Goal: Task Accomplishment & Management: Manage account settings

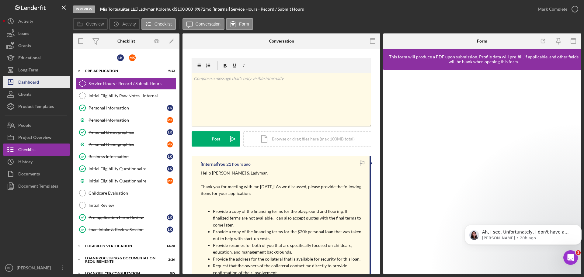
click at [42, 84] on button "Icon/Dashboard Dashboard" at bounding box center [36, 82] width 67 height 12
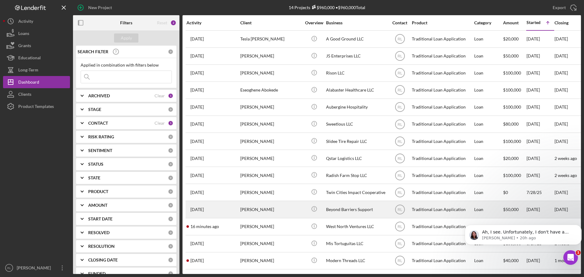
scroll to position [3, 0]
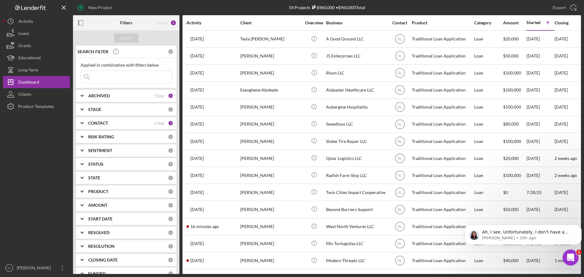
click at [573, 261] on div "Open Intercom Messenger" at bounding box center [569, 257] width 20 height 20
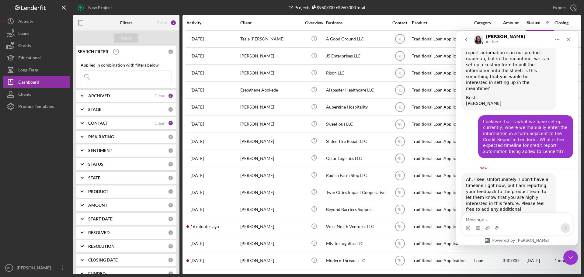
scroll to position [392, 0]
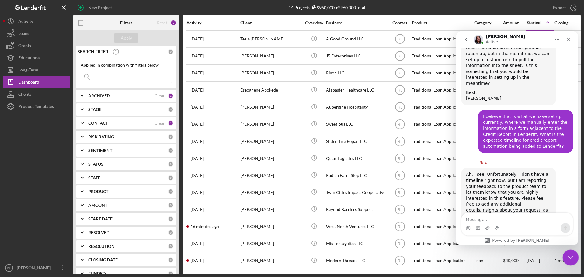
click at [575, 259] on div "Close Intercom Messenger" at bounding box center [569, 256] width 15 height 15
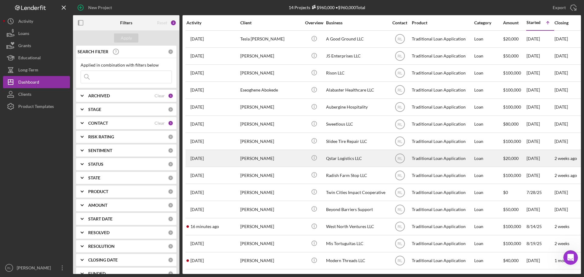
click at [268, 155] on div "[PERSON_NAME]" at bounding box center [270, 158] width 61 height 16
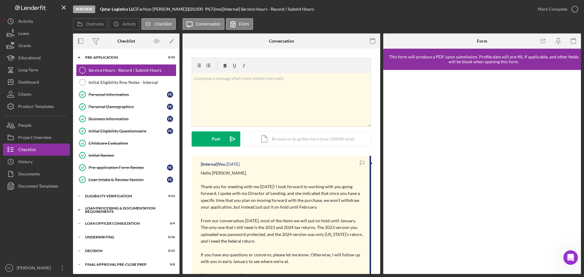
click at [119, 210] on div "Loan Processing & Documentation Requirements" at bounding box center [128, 209] width 87 height 7
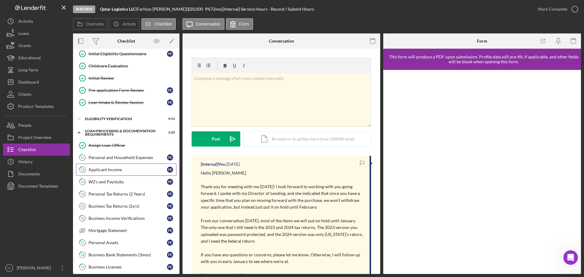
scroll to position [91, 0]
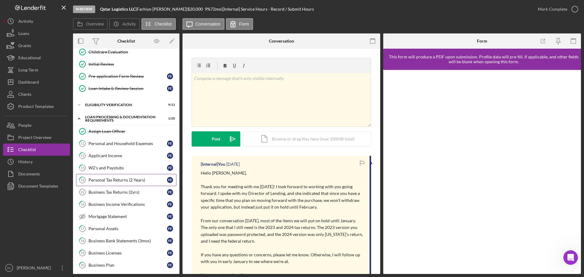
click at [132, 182] on div "Personal Tax Returns (2 Years)" at bounding box center [127, 180] width 78 height 5
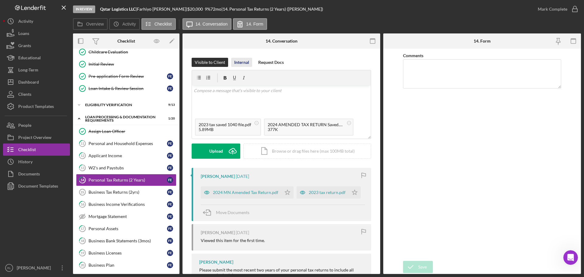
click at [240, 64] on div "Internal" at bounding box center [241, 62] width 15 height 9
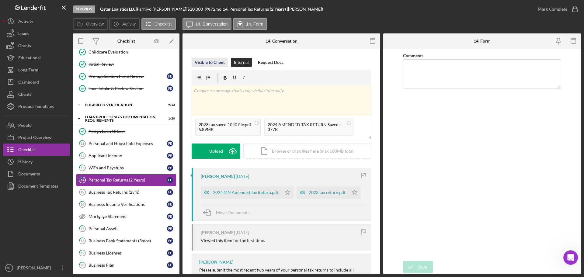
click at [211, 62] on div "Visible to Client" at bounding box center [210, 62] width 30 height 9
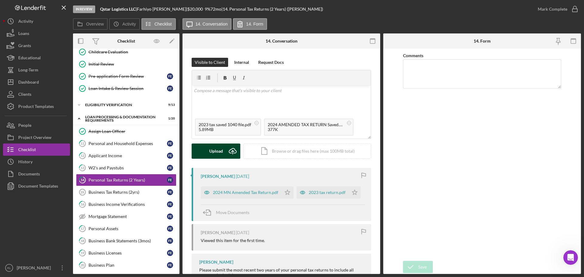
click at [213, 146] on div "Upload" at bounding box center [216, 150] width 14 height 15
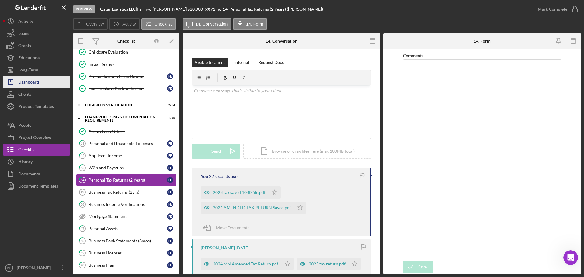
click at [35, 80] on div "Dashboard" at bounding box center [28, 83] width 21 height 14
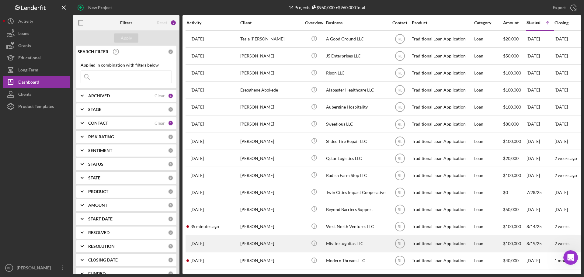
scroll to position [3, 0]
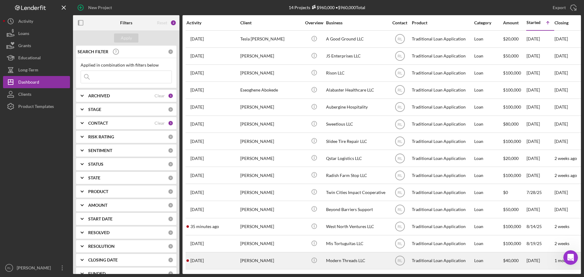
click at [360, 255] on div "Modern Threads LLC" at bounding box center [356, 261] width 61 height 16
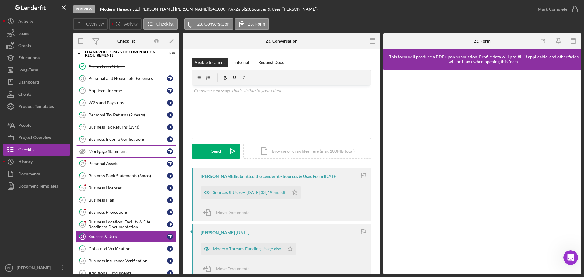
scroll to position [15, 0]
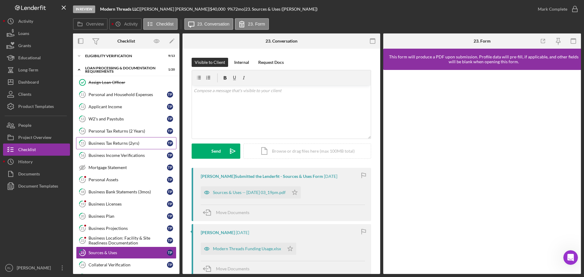
click at [125, 146] on link "15 Business Tax Returns (2yrs) T P" at bounding box center [126, 143] width 100 height 12
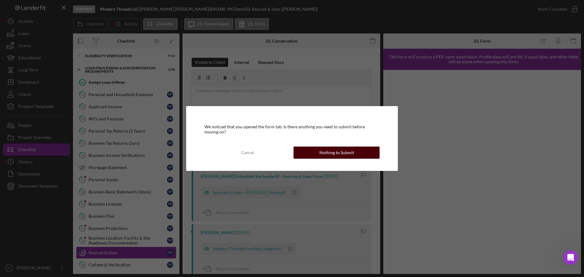
click at [302, 151] on button "Nothing to Submit" at bounding box center [336, 153] width 86 height 12
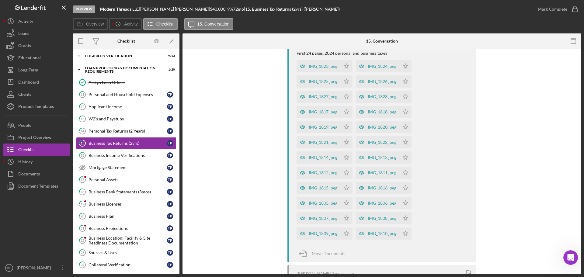
drag, startPoint x: 261, startPoint y: 189, endPoint x: 251, endPoint y: 153, distance: 37.9
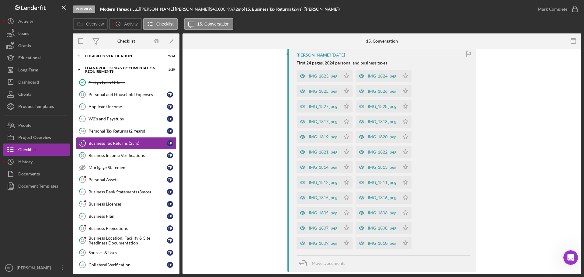
drag, startPoint x: 250, startPoint y: 173, endPoint x: 245, endPoint y: 161, distance: 12.6
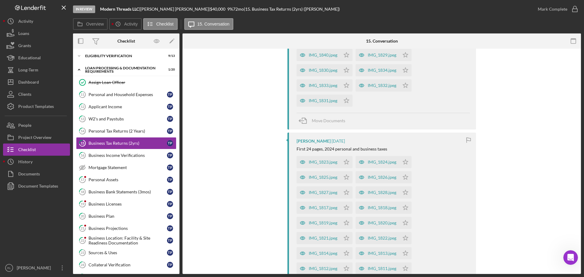
drag, startPoint x: 248, startPoint y: 203, endPoint x: 238, endPoint y: 161, distance: 43.0
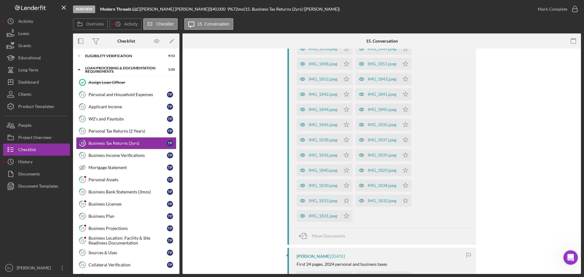
drag, startPoint x: 248, startPoint y: 194, endPoint x: 244, endPoint y: 148, distance: 45.7
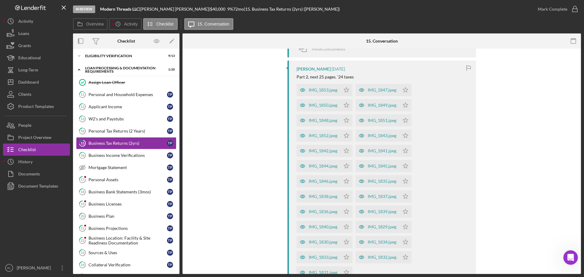
drag, startPoint x: 238, startPoint y: 194, endPoint x: 232, endPoint y: 167, distance: 27.7
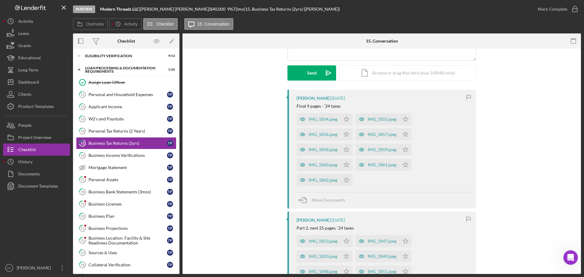
drag, startPoint x: 232, startPoint y: 208, endPoint x: 227, endPoint y: 173, distance: 34.7
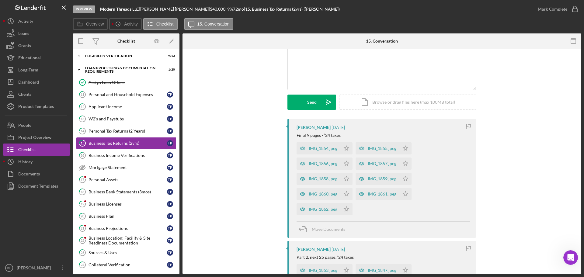
scroll to position [0, 0]
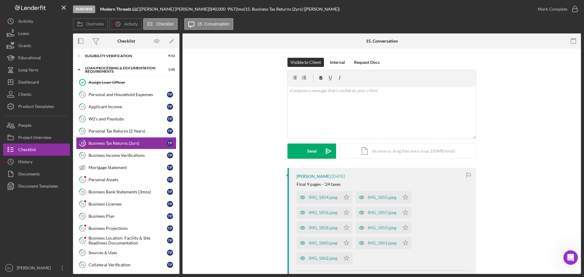
drag, startPoint x: 237, startPoint y: 205, endPoint x: 229, endPoint y: 168, distance: 37.3
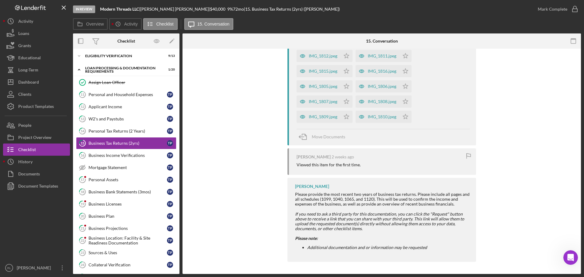
drag, startPoint x: 250, startPoint y: 133, endPoint x: 235, endPoint y: 217, distance: 85.2
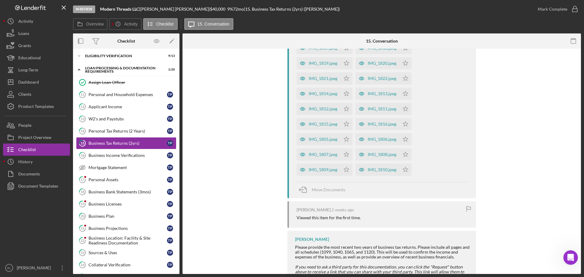
drag, startPoint x: 237, startPoint y: 195, endPoint x: 232, endPoint y: 163, distance: 32.4
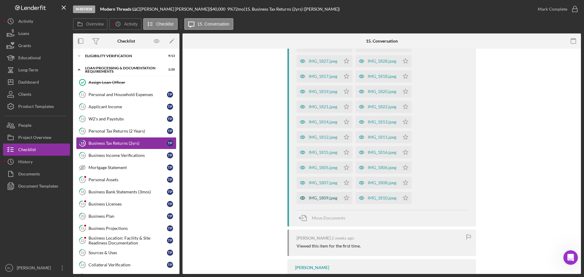
click at [327, 197] on div "IMG_1809.jpeg" at bounding box center [323, 197] width 29 height 5
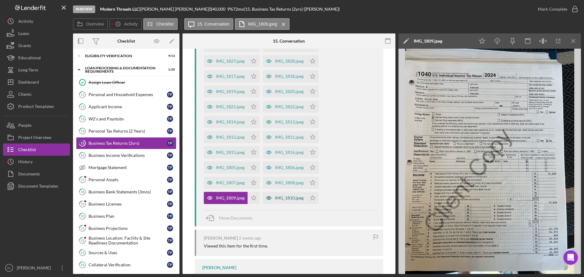
click at [282, 198] on div "IMG_1810.jpeg" at bounding box center [289, 197] width 29 height 5
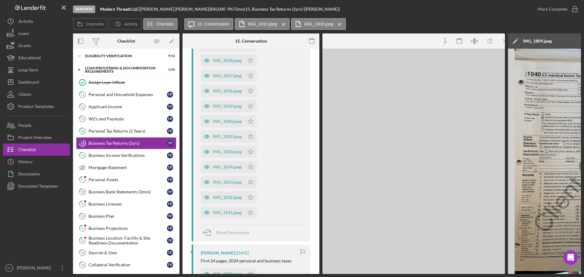
scroll to position [791, 0]
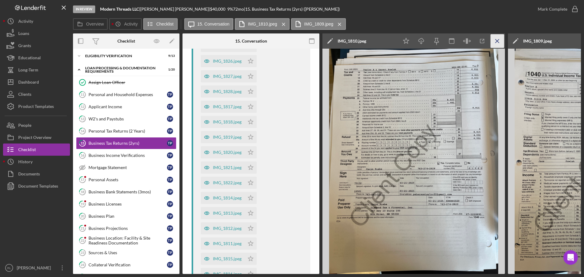
click at [499, 40] on icon "Icon/Menu Close" at bounding box center [497, 41] width 14 height 14
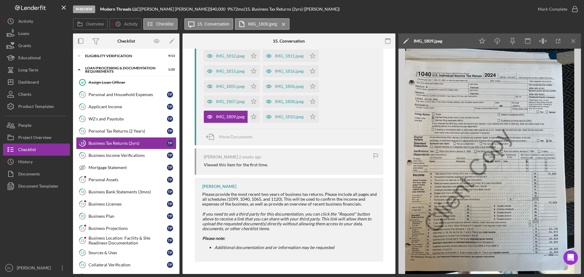
scroll to position [532, 0]
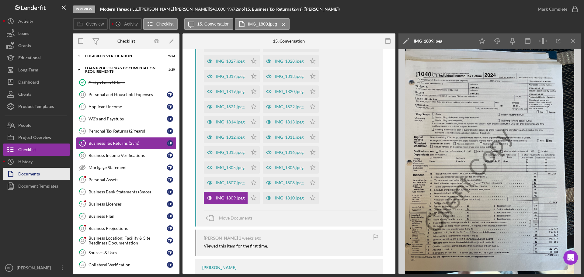
click at [22, 172] on div "Documents" at bounding box center [29, 175] width 22 height 14
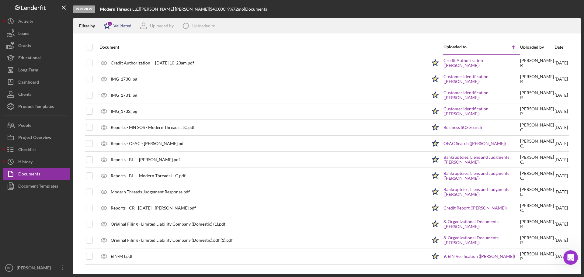
click at [122, 29] on div "Icon/Star 1 Validated" at bounding box center [115, 25] width 32 height 15
click at [107, 50] on input "checkbox" at bounding box center [106, 48] width 6 height 6
checkbox input "false"
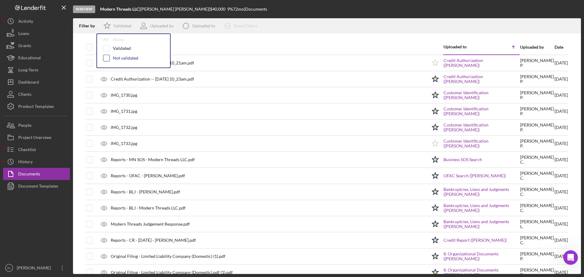
click at [106, 58] on input "checkbox" at bounding box center [106, 58] width 6 height 6
checkbox input "true"
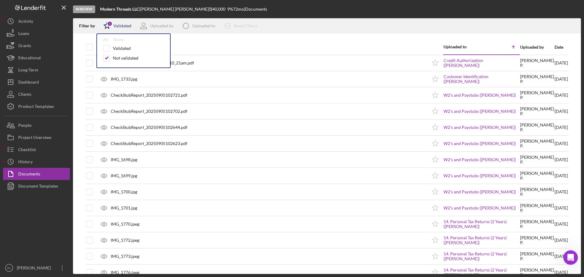
click at [119, 26] on div "Validated" at bounding box center [122, 25] width 18 height 5
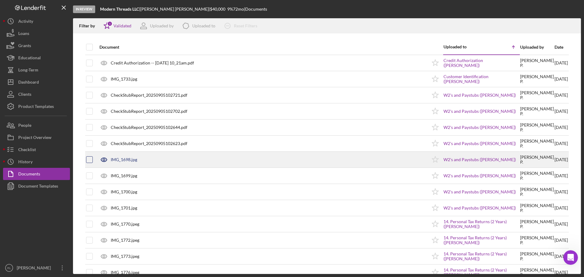
click at [89, 160] on input "checkbox" at bounding box center [89, 160] width 6 height 6
checkbox input "true"
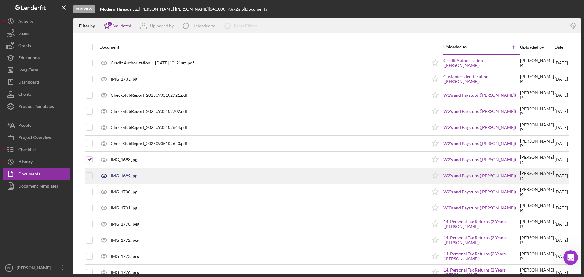
click at [91, 172] on div at bounding box center [89, 175] width 7 height 15
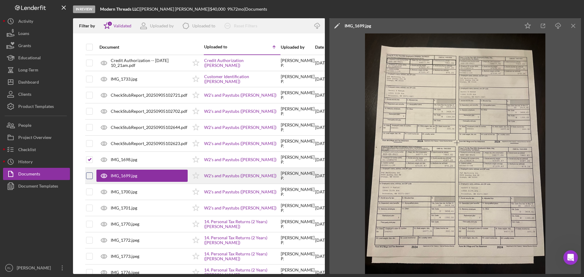
click at [89, 175] on input "checkbox" at bounding box center [89, 176] width 6 height 6
checkbox input "true"
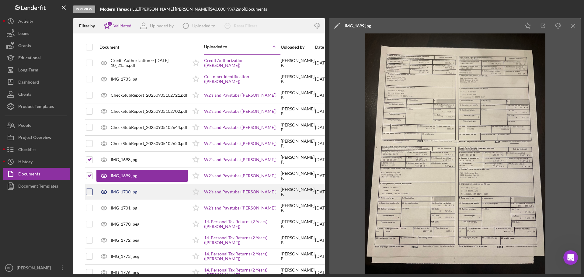
click at [86, 193] on input "checkbox" at bounding box center [89, 192] width 6 height 6
checkbox input "true"
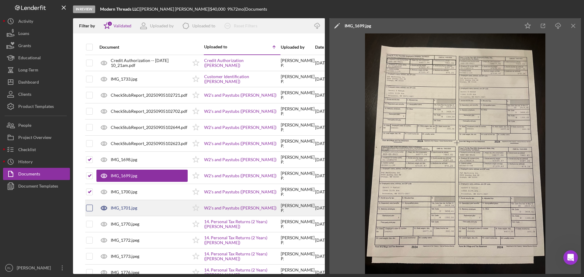
click at [90, 208] on input "checkbox" at bounding box center [89, 208] width 6 height 6
checkbox input "true"
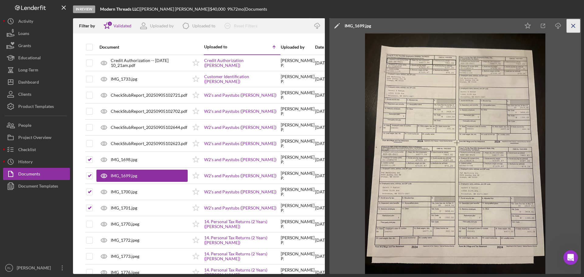
click at [572, 28] on icon "Icon/Menu Close" at bounding box center [573, 26] width 14 height 14
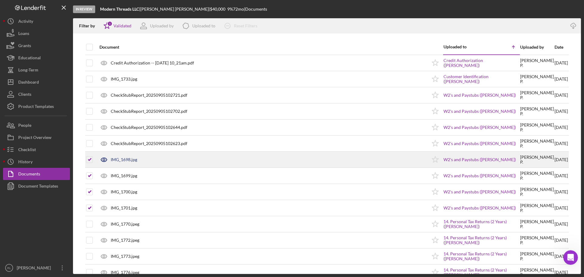
click at [86, 161] on td at bounding box center [89, 160] width 7 height 16
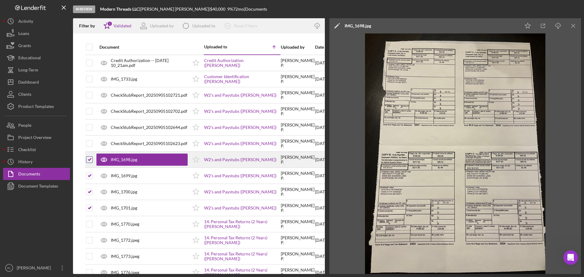
click at [88, 161] on input "checkbox" at bounding box center [89, 160] width 6 height 6
checkbox input "false"
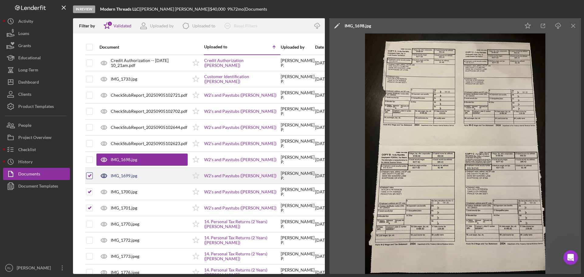
click at [89, 173] on input "checkbox" at bounding box center [89, 176] width 6 height 6
checkbox input "false"
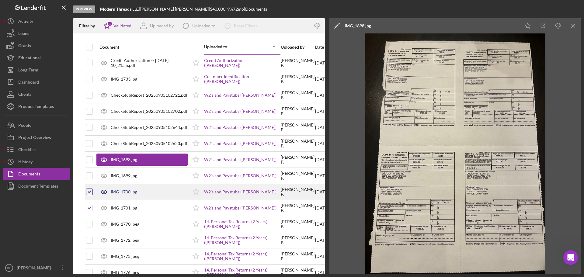
click at [89, 192] on input "checkbox" at bounding box center [89, 192] width 6 height 6
checkbox input "false"
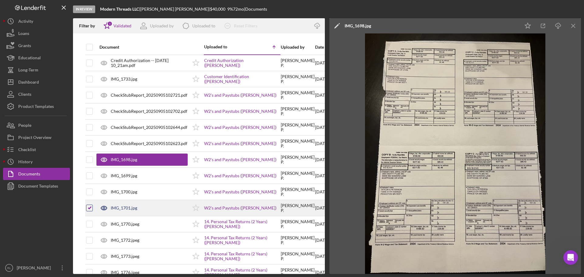
click at [91, 205] on div at bounding box center [89, 208] width 7 height 7
click at [88, 206] on input "checkbox" at bounding box center [89, 208] width 6 height 6
checkbox input "false"
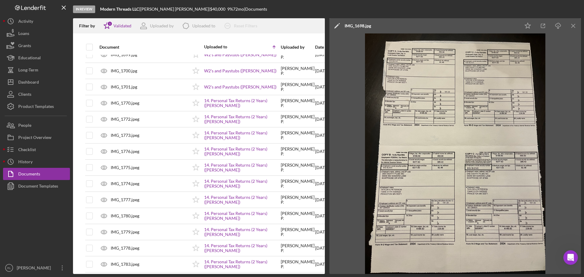
scroll to position [122, 0]
click at [575, 24] on line "button" at bounding box center [572, 25] width 3 height 3
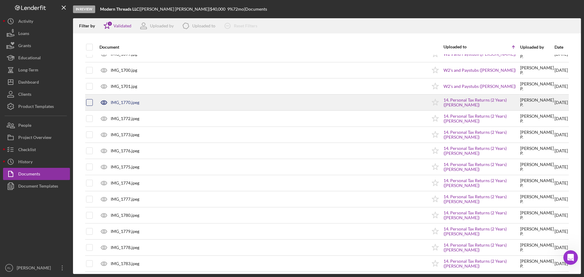
click at [89, 102] on input "checkbox" at bounding box center [89, 102] width 6 height 6
checkbox input "true"
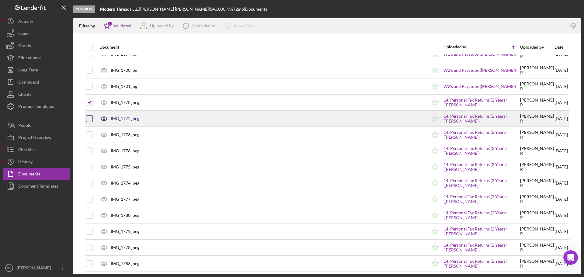
click at [92, 116] on input "checkbox" at bounding box center [89, 119] width 6 height 6
checkbox input "true"
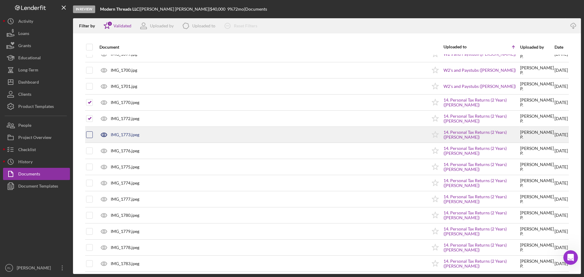
click at [92, 136] on input "checkbox" at bounding box center [89, 135] width 6 height 6
checkbox input "true"
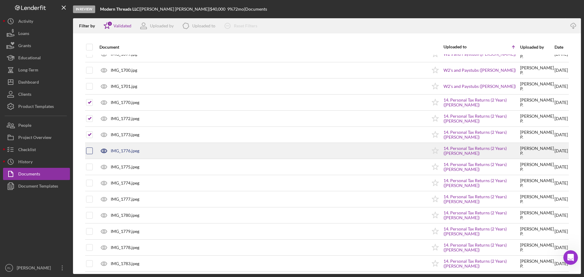
click at [89, 152] on input "checkbox" at bounding box center [89, 151] width 6 height 6
checkbox input "true"
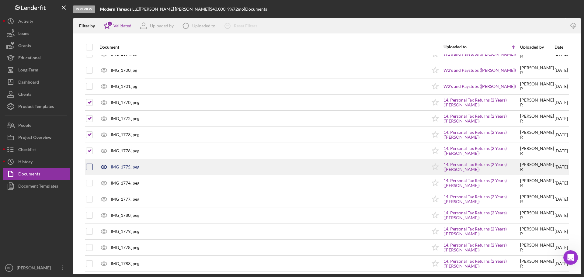
click at [88, 167] on input "checkbox" at bounding box center [89, 167] width 6 height 6
checkbox input "true"
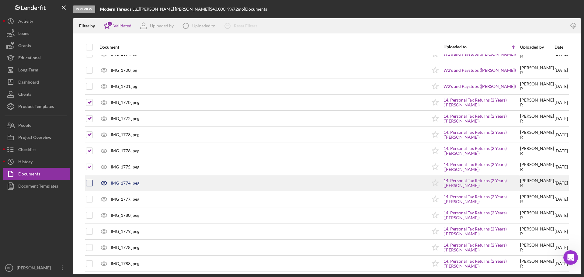
click at [91, 183] on input "checkbox" at bounding box center [89, 183] width 6 height 6
checkbox input "true"
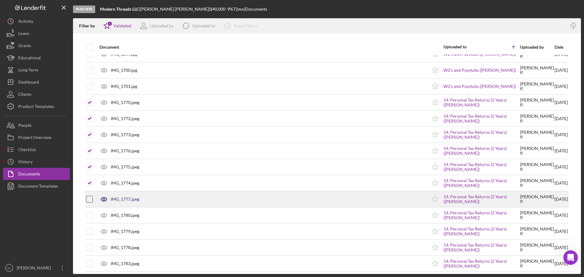
click at [90, 199] on input "checkbox" at bounding box center [89, 199] width 6 height 6
checkbox input "true"
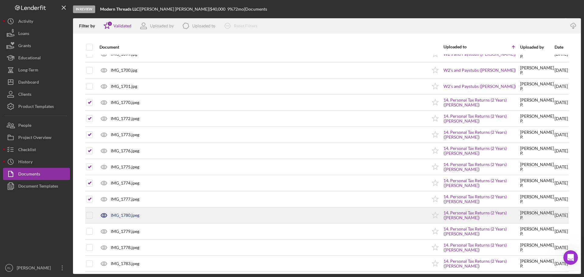
click at [91, 220] on div at bounding box center [89, 215] width 7 height 15
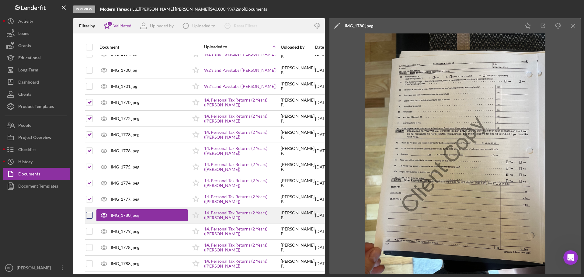
click at [89, 213] on input "checkbox" at bounding box center [89, 215] width 6 height 6
checkbox input "true"
click at [578, 26] on icon "Icon/Menu Close" at bounding box center [573, 26] width 14 height 14
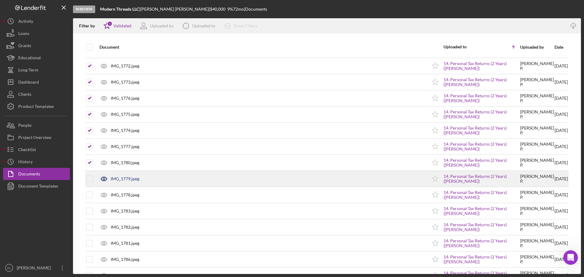
scroll to position [182, 0]
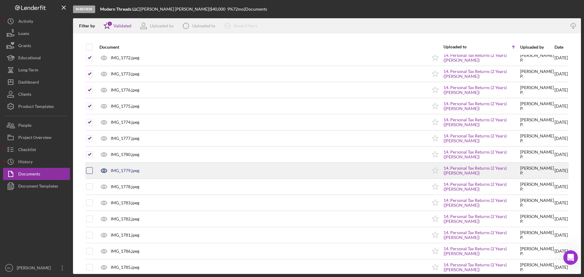
click at [89, 174] on div at bounding box center [89, 170] width 7 height 7
click at [91, 173] on input "checkbox" at bounding box center [89, 171] width 6 height 6
checkbox input "true"
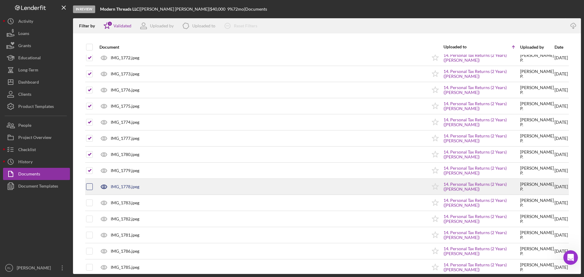
click at [90, 186] on input "checkbox" at bounding box center [89, 187] width 6 height 6
checkbox input "true"
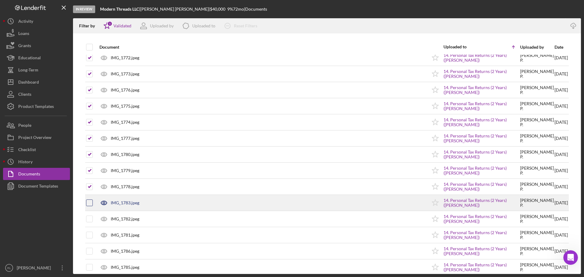
click at [89, 202] on input "checkbox" at bounding box center [89, 203] width 6 height 6
checkbox input "true"
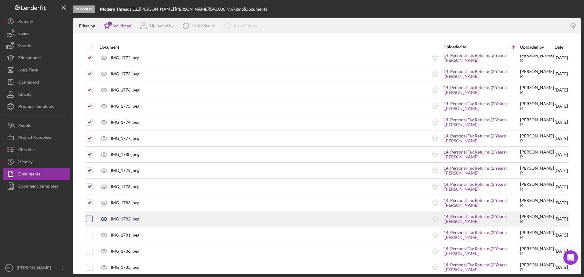
click at [92, 218] on input "checkbox" at bounding box center [89, 219] width 6 height 6
checkbox input "true"
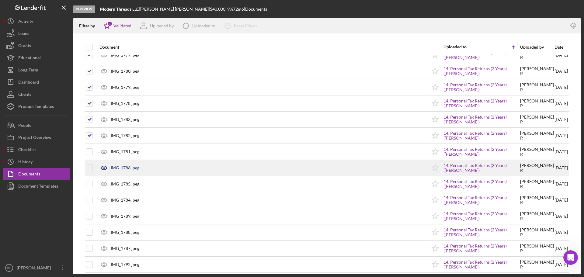
scroll to position [274, 0]
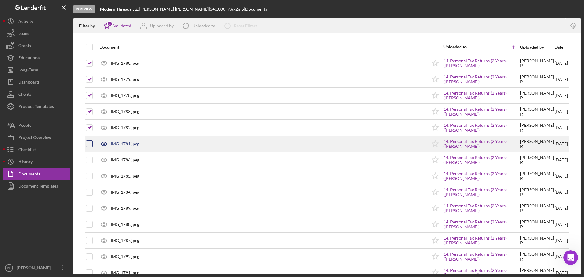
click at [89, 143] on input "checkbox" at bounding box center [89, 144] width 6 height 6
checkbox input "true"
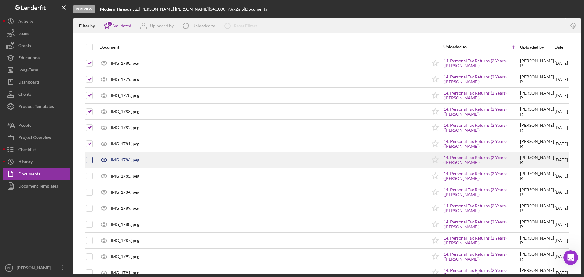
click at [91, 160] on input "checkbox" at bounding box center [89, 160] width 6 height 6
checkbox input "true"
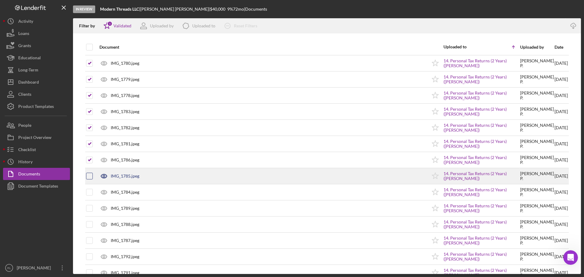
click at [91, 176] on input "checkbox" at bounding box center [89, 176] width 6 height 6
checkbox input "true"
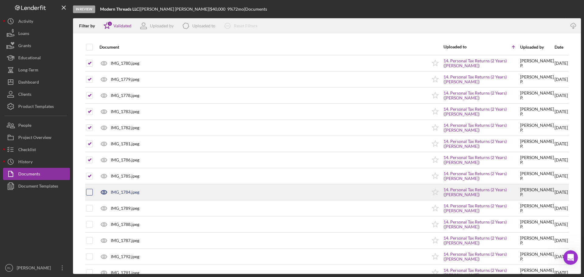
click at [90, 193] on input "checkbox" at bounding box center [89, 192] width 6 height 6
checkbox input "true"
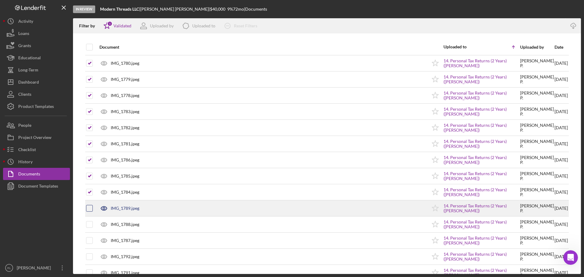
click at [90, 206] on input "checkbox" at bounding box center [89, 208] width 6 height 6
checkbox input "true"
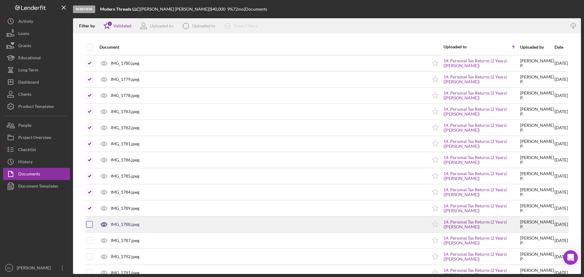
click at [89, 226] on input "checkbox" at bounding box center [89, 224] width 6 height 6
checkbox input "true"
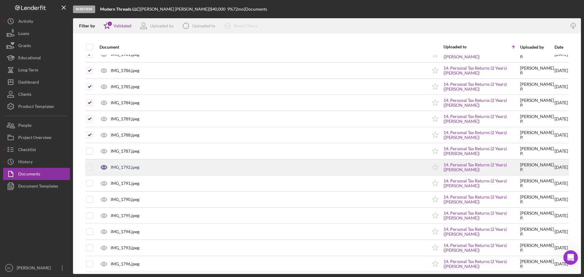
scroll to position [365, 0]
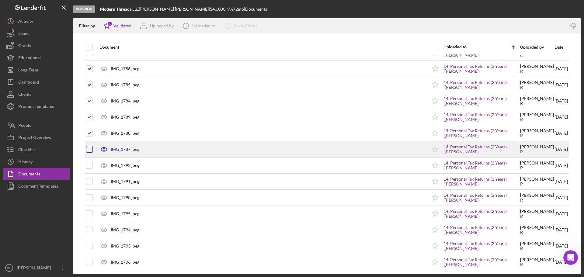
click at [89, 148] on input "checkbox" at bounding box center [89, 149] width 6 height 6
checkbox input "true"
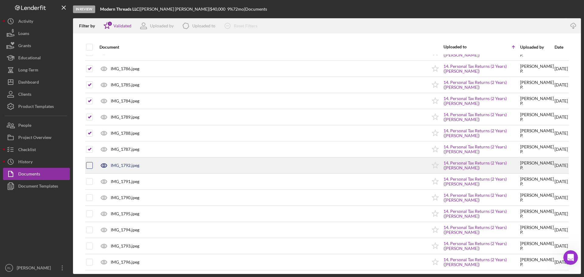
click at [89, 164] on input "checkbox" at bounding box center [89, 165] width 6 height 6
checkbox input "true"
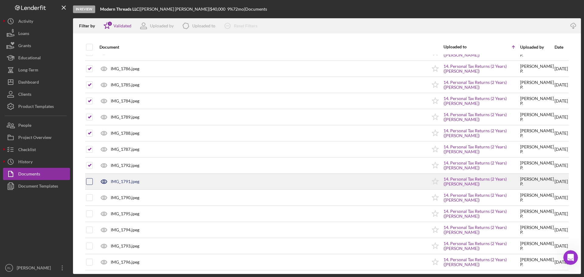
click at [89, 179] on input "checkbox" at bounding box center [89, 181] width 6 height 6
checkbox input "true"
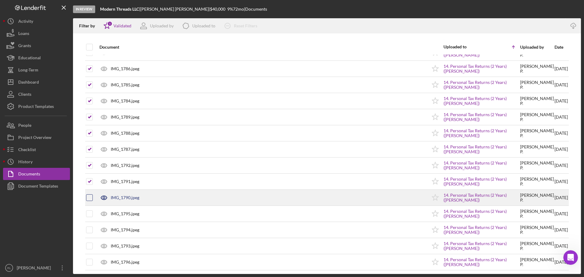
click at [88, 201] on div at bounding box center [89, 197] width 7 height 7
click at [88, 198] on input "checkbox" at bounding box center [89, 198] width 6 height 6
checkbox input "true"
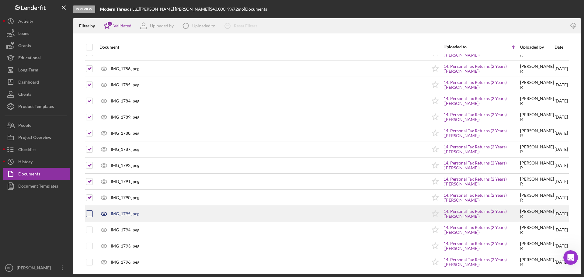
click at [90, 215] on input "checkbox" at bounding box center [89, 214] width 6 height 6
checkbox input "true"
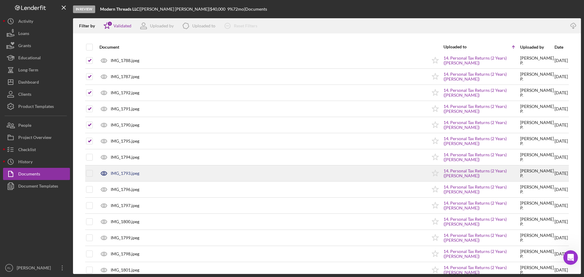
scroll to position [456, 0]
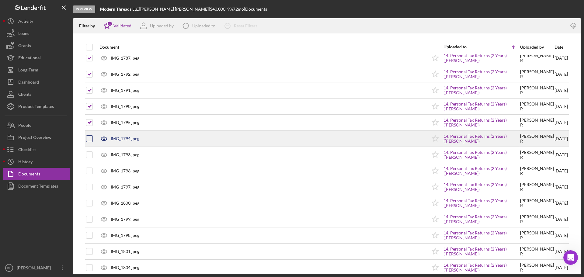
click at [91, 139] on input "checkbox" at bounding box center [89, 139] width 6 height 6
checkbox input "true"
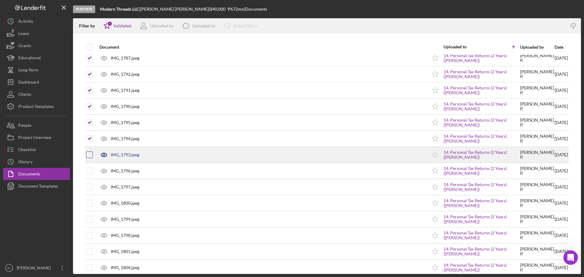
click at [91, 153] on input "checkbox" at bounding box center [89, 155] width 6 height 6
checkbox input "true"
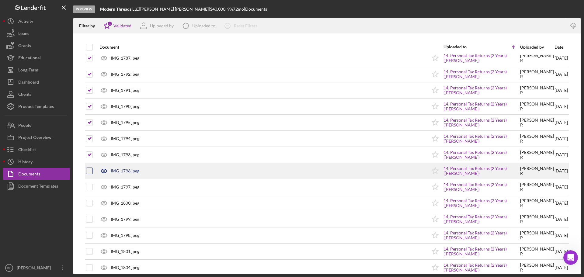
click at [92, 170] on input "checkbox" at bounding box center [89, 171] width 6 height 6
checkbox input "true"
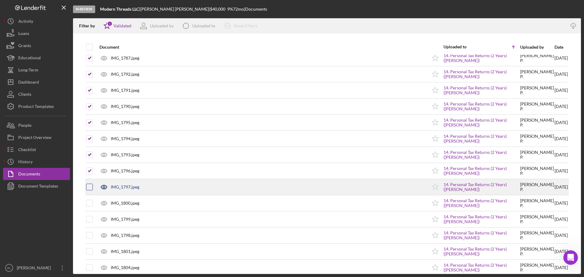
click at [88, 186] on input "checkbox" at bounding box center [89, 187] width 6 height 6
checkbox input "true"
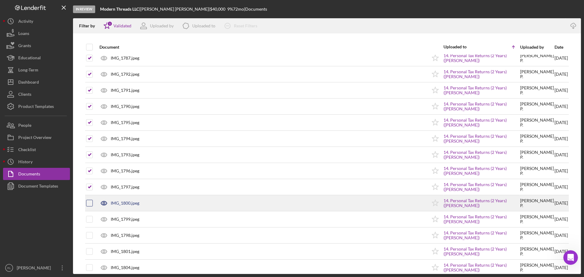
click at [88, 204] on input "checkbox" at bounding box center [89, 203] width 6 height 6
checkbox input "true"
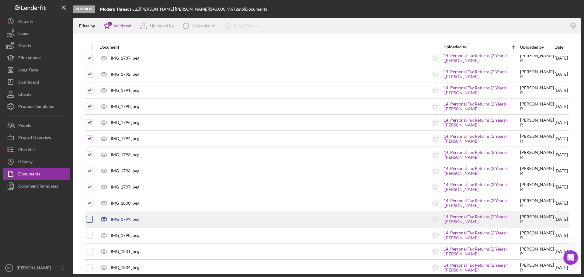
click at [88, 218] on input "checkbox" at bounding box center [89, 219] width 6 height 6
checkbox input "true"
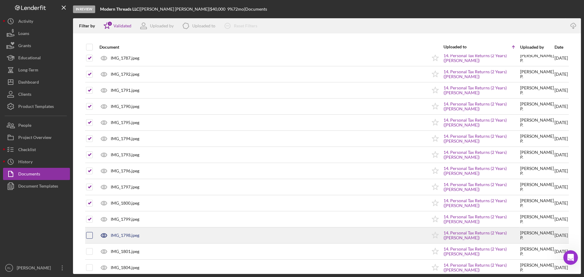
click at [91, 234] on input "checkbox" at bounding box center [89, 235] width 6 height 6
checkbox input "true"
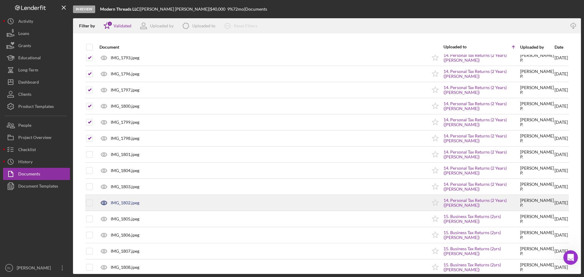
scroll to position [578, 0]
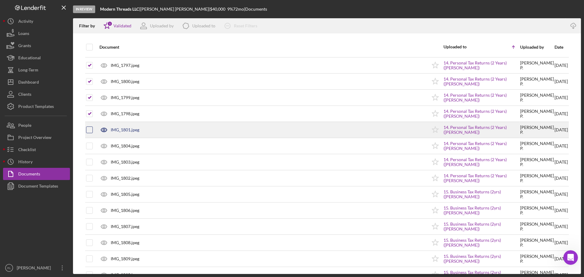
click at [89, 130] on input "checkbox" at bounding box center [89, 130] width 6 height 6
checkbox input "true"
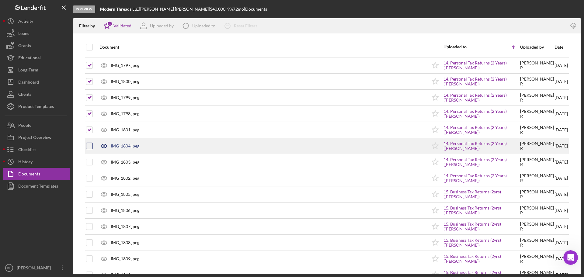
click at [90, 146] on input "checkbox" at bounding box center [89, 146] width 6 height 6
checkbox input "true"
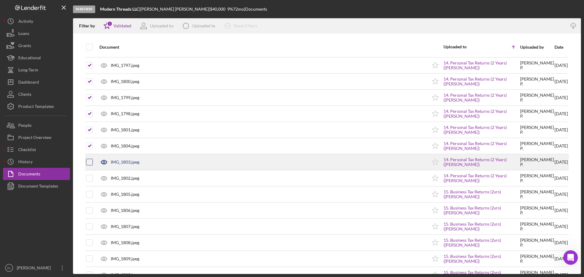
click at [90, 160] on input "checkbox" at bounding box center [89, 162] width 6 height 6
checkbox input "true"
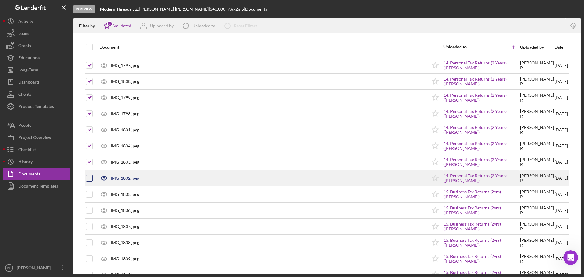
click at [88, 176] on input "checkbox" at bounding box center [89, 178] width 6 height 6
checkbox input "true"
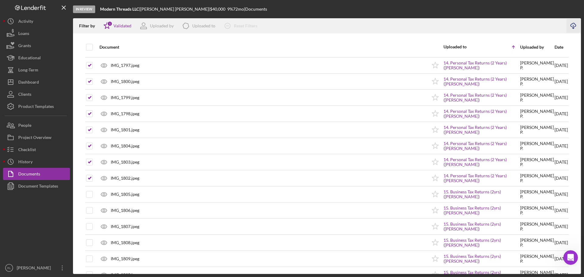
click at [573, 26] on line "button" at bounding box center [573, 26] width 0 height 3
